Goal: Obtain resource: Download file/media

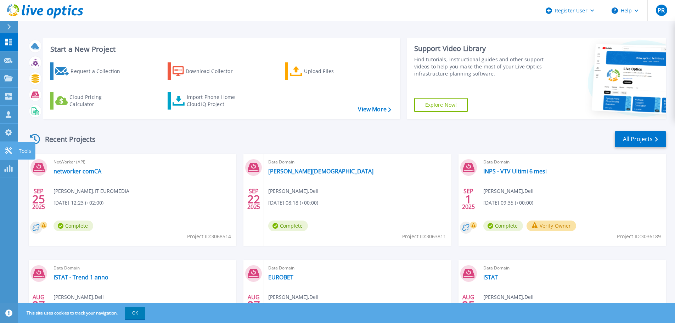
click at [28, 150] on p "Tools" at bounding box center [25, 151] width 12 height 18
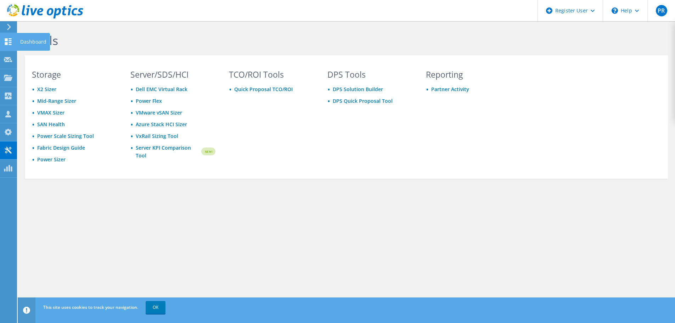
click at [8, 42] on icon at bounding box center [8, 41] width 9 height 7
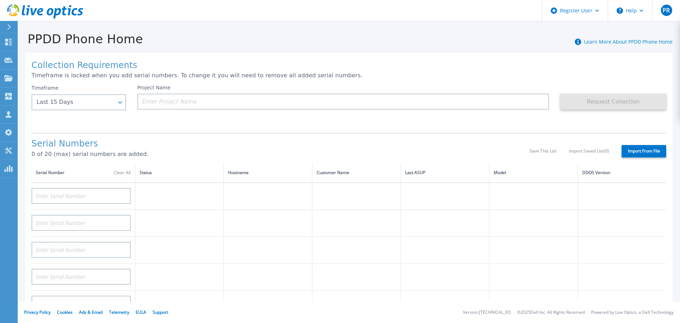
click at [112, 128] on div "Collection Requirements Timeframe is locked when you add serial numbers. To cha…" at bounding box center [349, 253] width 648 height 401
click at [117, 100] on div "Last 15 Days" at bounding box center [79, 102] width 95 height 16
click at [167, 117] on div "Project Name" at bounding box center [348, 106] width 423 height 43
click at [172, 100] on input at bounding box center [343, 102] width 412 height 16
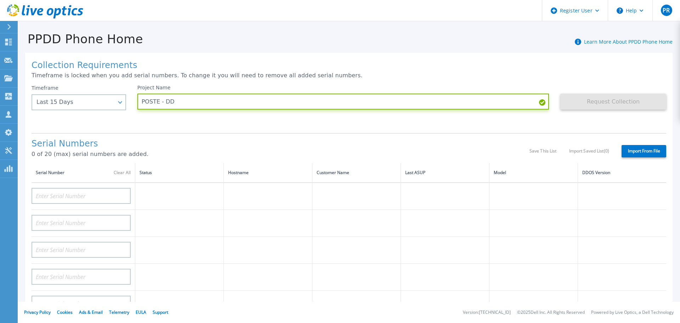
type input "POSTE - DD"
click at [190, 156] on p "0 of 20 (max) serial numbers are added." at bounding box center [281, 154] width 498 height 6
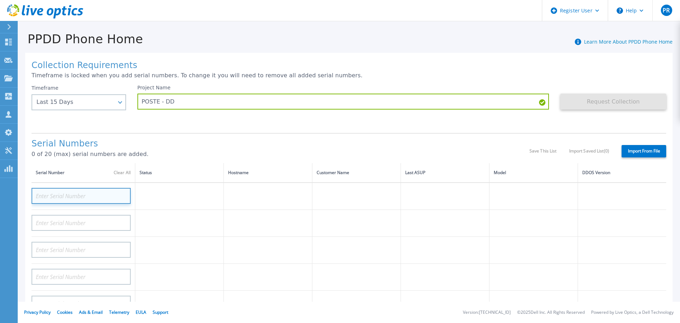
click at [97, 191] on input at bounding box center [81, 196] width 99 height 16
paste input "CRK00242611485"
type input "CRK00242611485"
click at [155, 197] on td at bounding box center [179, 195] width 89 height 27
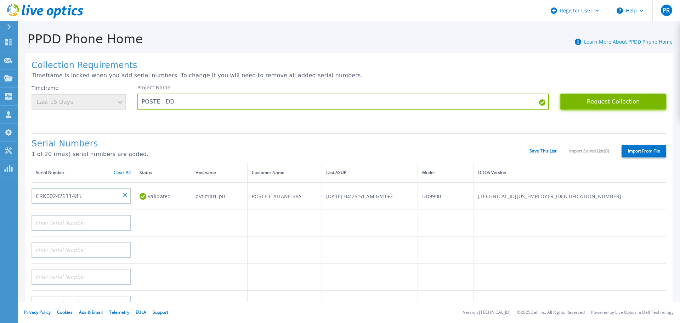
click at [616, 100] on button "Request Collection" at bounding box center [613, 102] width 106 height 16
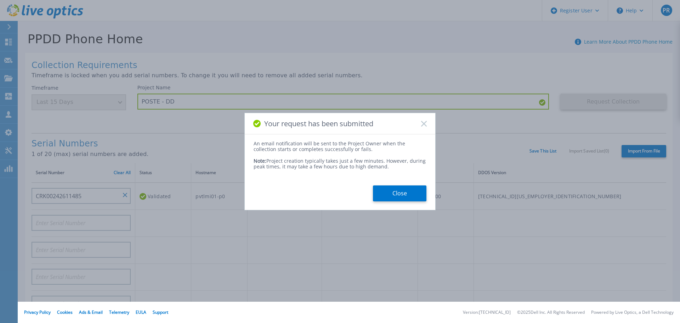
drag, startPoint x: 398, startPoint y: 194, endPoint x: 374, endPoint y: 164, distance: 38.4
click at [398, 194] on button "Close" at bounding box center [399, 193] width 53 height 16
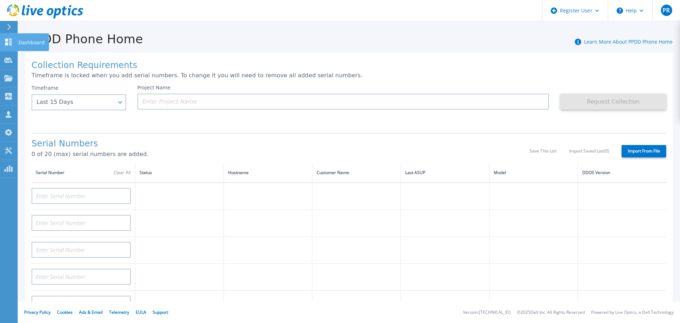
click at [10, 40] on icon at bounding box center [8, 42] width 9 height 7
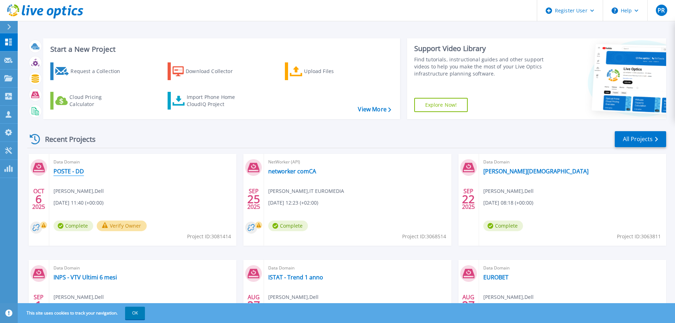
click at [72, 170] on link "POSTE - DD" at bounding box center [68, 171] width 30 height 7
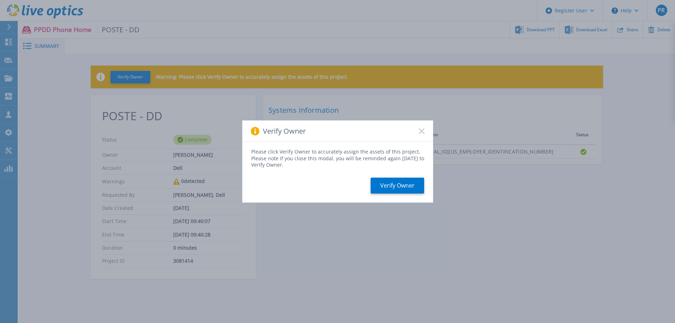
click at [421, 131] on rect at bounding box center [421, 131] width 6 height 6
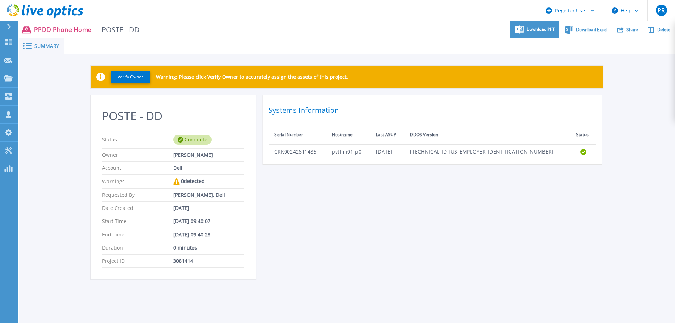
click at [535, 30] on span "Download PPT" at bounding box center [540, 29] width 28 height 4
click at [598, 30] on span "Download Excel" at bounding box center [591, 29] width 31 height 4
